Goal: Use online tool/utility: Utilize a website feature to perform a specific function

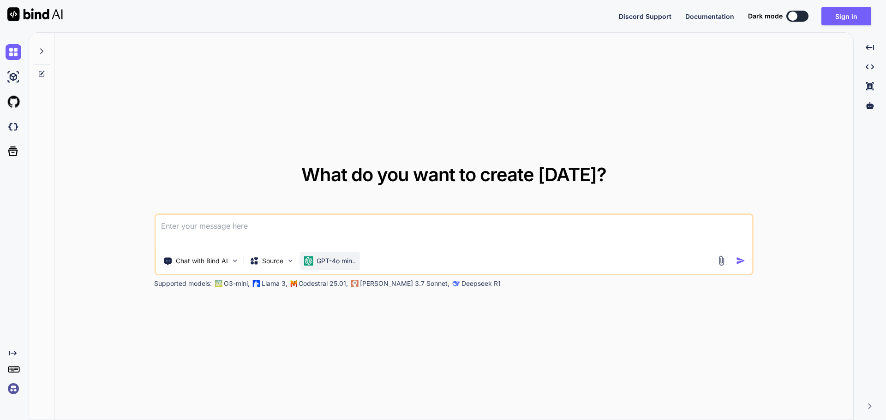
click at [332, 258] on p "GPT-4o min.." at bounding box center [336, 261] width 39 height 9
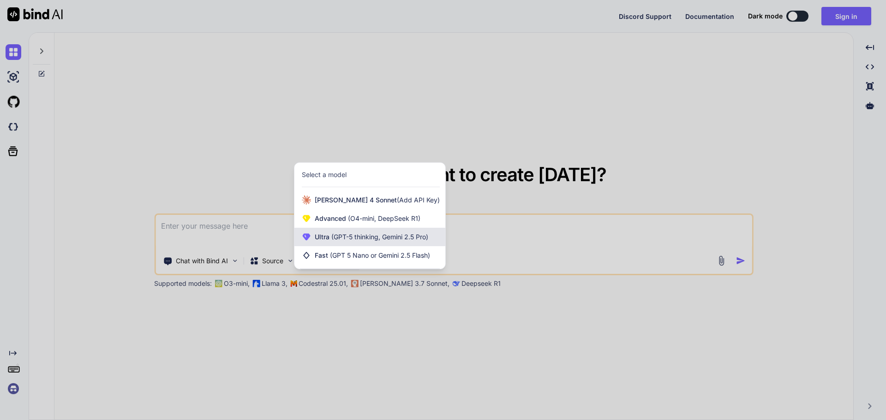
click at [339, 240] on span "(GPT-5 thinking, Gemini 2.5 Pro)" at bounding box center [379, 237] width 99 height 8
type textarea "x"
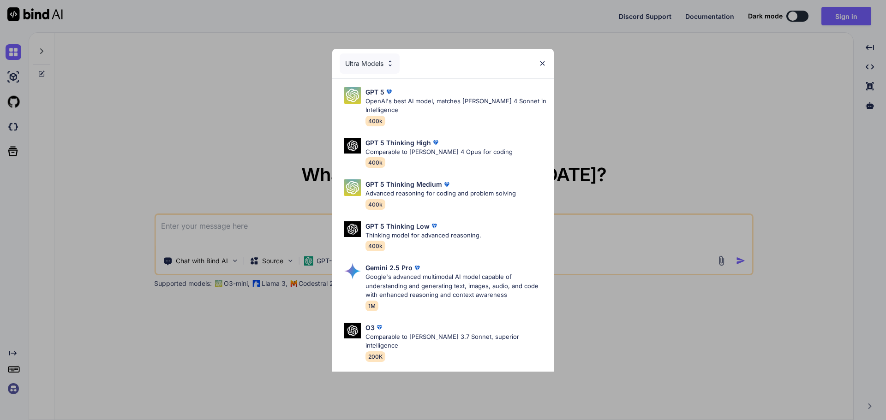
click at [376, 62] on div "Ultra Models" at bounding box center [370, 64] width 60 height 20
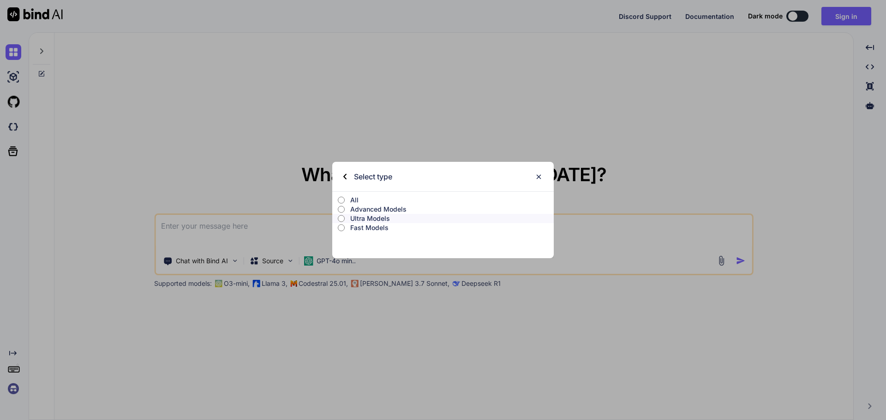
click at [360, 200] on p "All" at bounding box center [452, 200] width 204 height 9
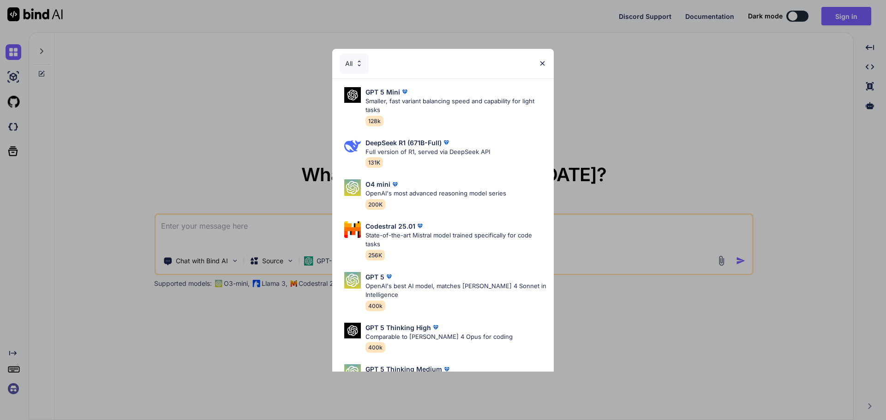
click at [351, 62] on div "All" at bounding box center [354, 64] width 29 height 20
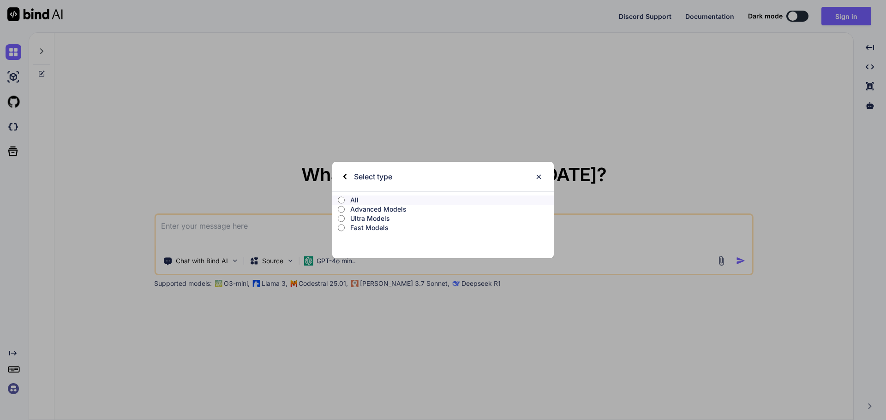
click at [372, 218] on p "Ultra Models" at bounding box center [452, 218] width 204 height 9
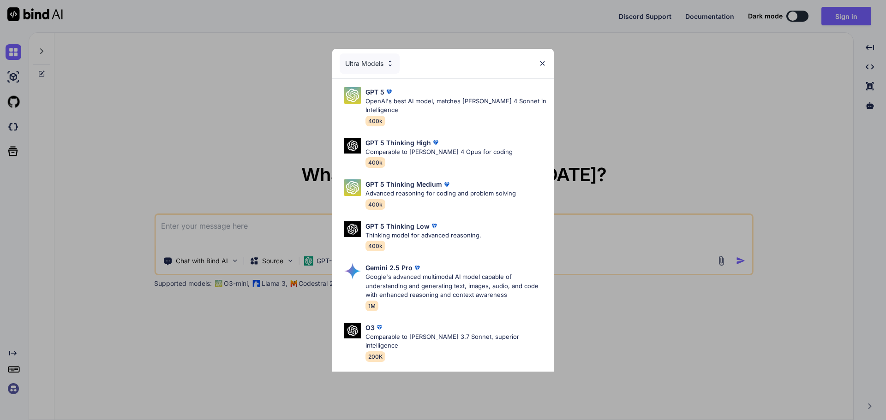
click at [692, 116] on div "Ultra Models GPT 5 OpenAI's best AI model, matches [PERSON_NAME] 4 Sonnet in In…" at bounding box center [443, 210] width 886 height 420
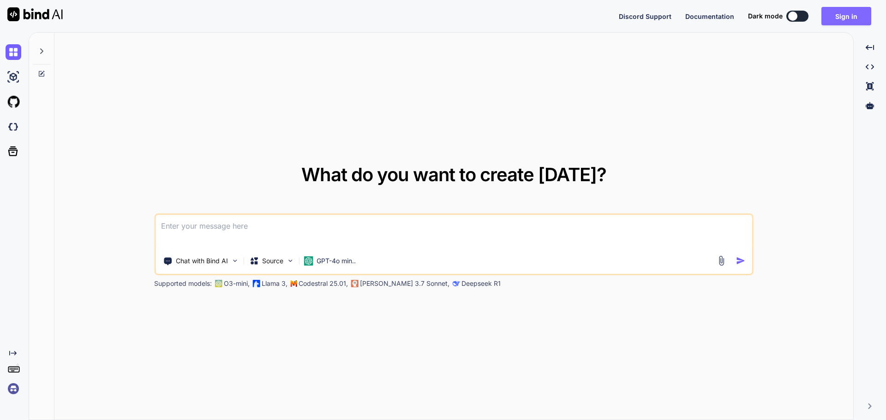
click at [846, 17] on button "Sign in" at bounding box center [846, 16] width 50 height 18
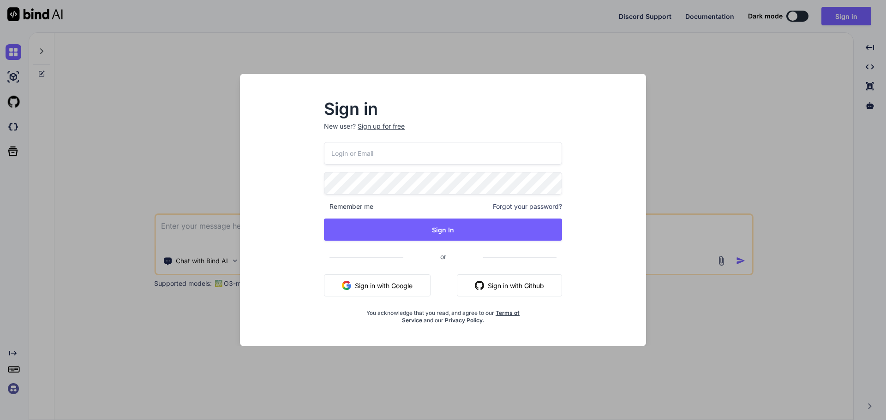
type input "[EMAIL_ADDRESS][DOMAIN_NAME]"
click at [324, 219] on button "Sign In" at bounding box center [443, 230] width 238 height 22
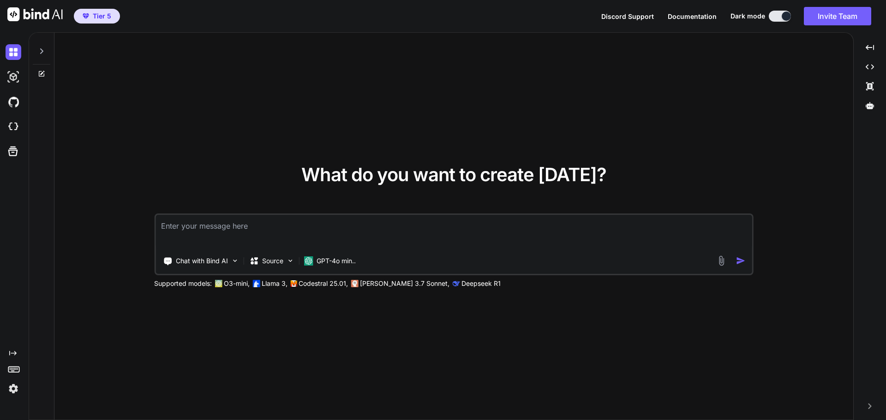
click at [279, 134] on div "What do you want to create [DATE]? Chat with Bind AI Source GPT-4o min.. Suppor…" at bounding box center [453, 227] width 799 height 388
click at [345, 134] on div "What do you want to create [DATE]? Chat with Bind AI Source GPT-4o min.. Suppor…" at bounding box center [453, 227] width 799 height 388
